Goal: Book appointment/travel/reservation

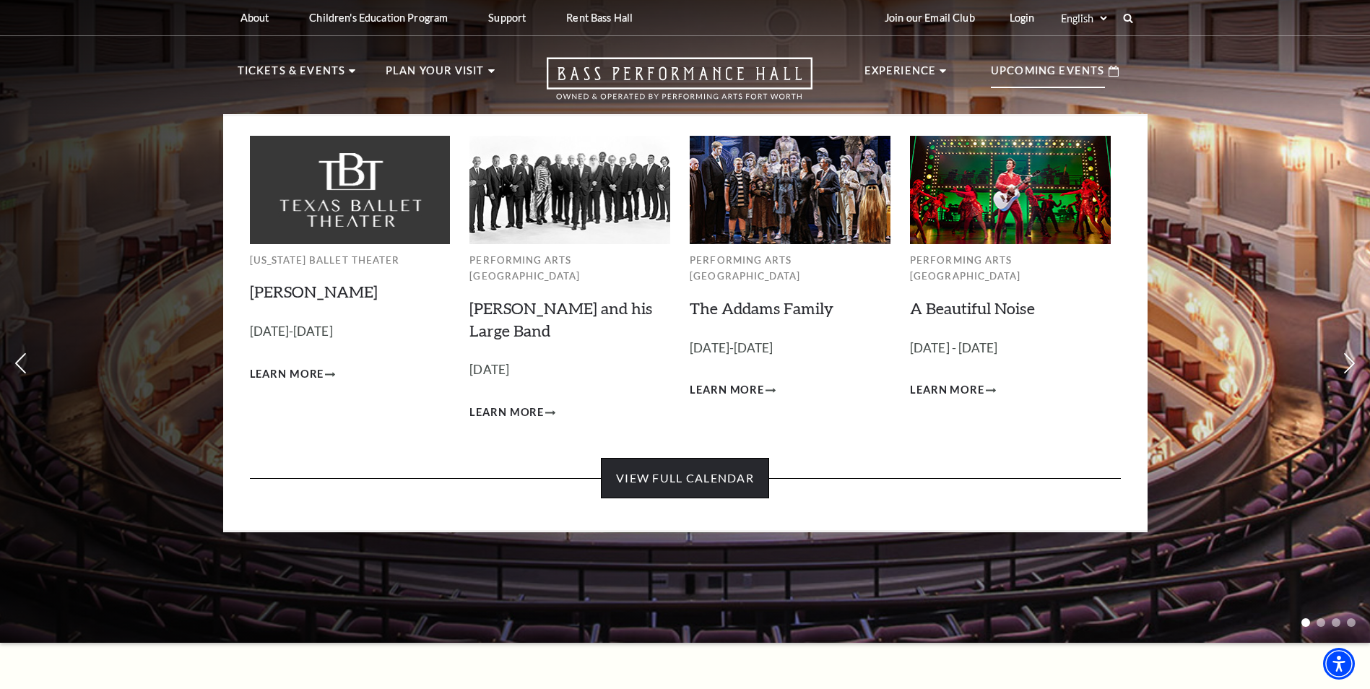
click at [726, 458] on link "View Full Calendar" at bounding box center [685, 478] width 168 height 40
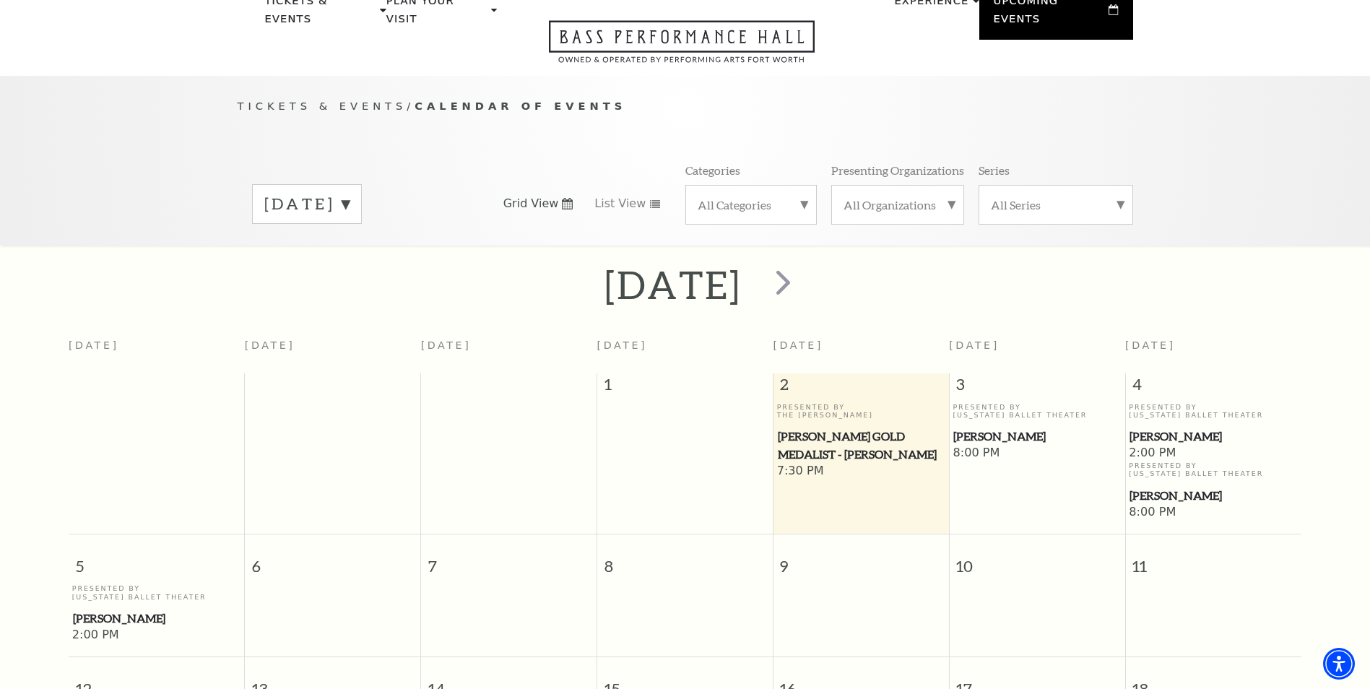
scroll to position [128, 0]
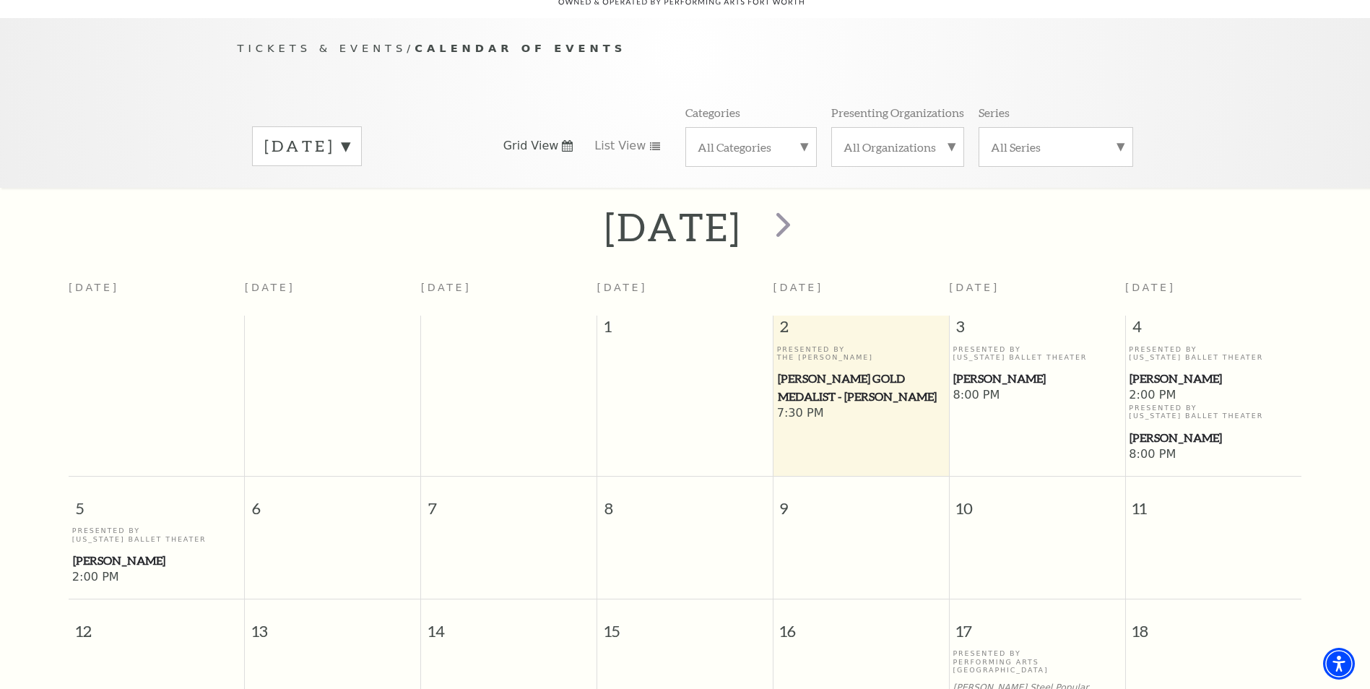
click at [350, 135] on label "October 2025" at bounding box center [306, 146] width 85 height 22
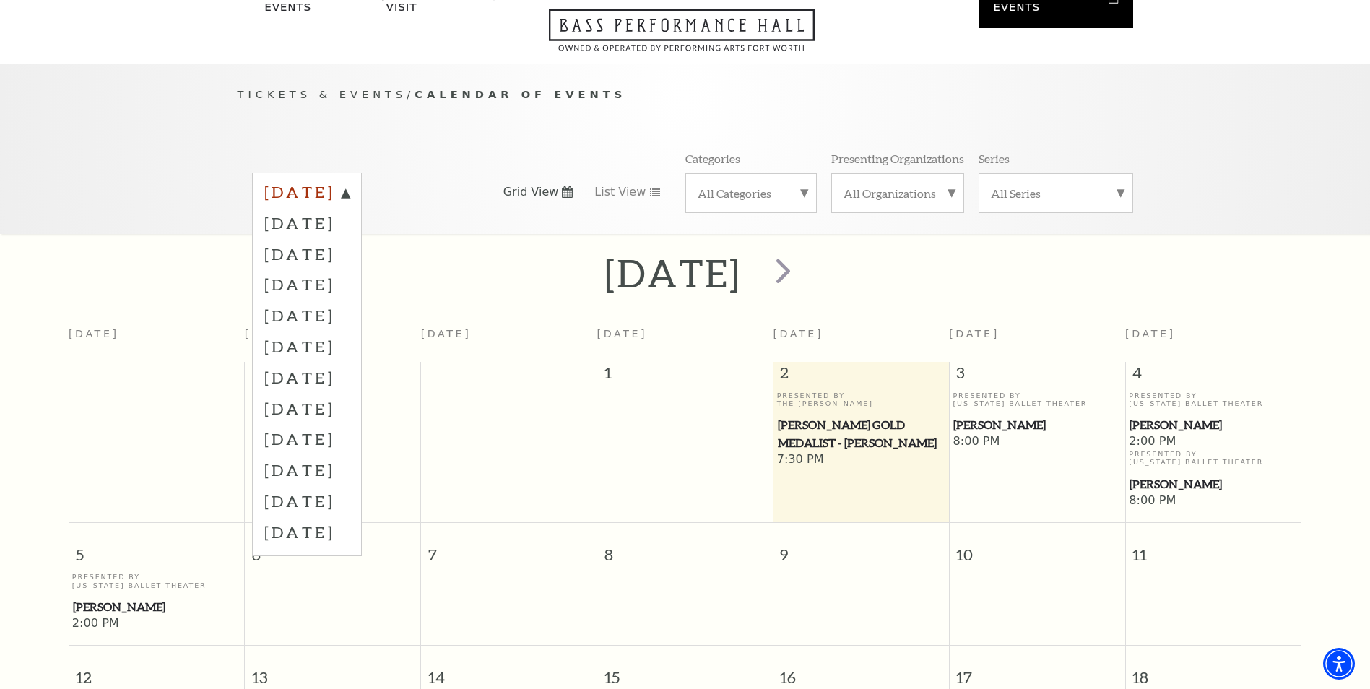
scroll to position [0, 0]
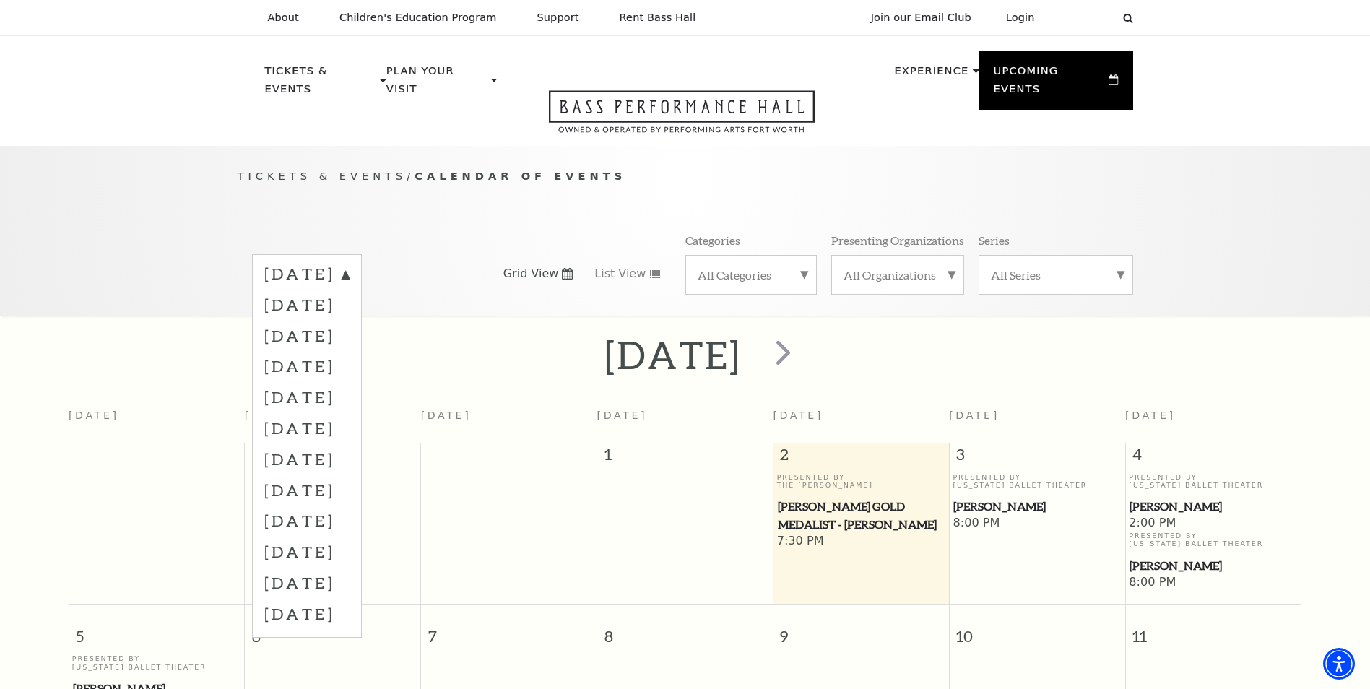
click at [807, 186] on div "Tickets & Events / Calendar of Events October 2025 November 2025 December 2025 …" at bounding box center [685, 241] width 924 height 147
click at [831, 176] on div "Tickets & Events / Calendar of Events October 2025 November 2025 December 2025 …" at bounding box center [685, 241] width 924 height 147
